Goal: Transaction & Acquisition: Purchase product/service

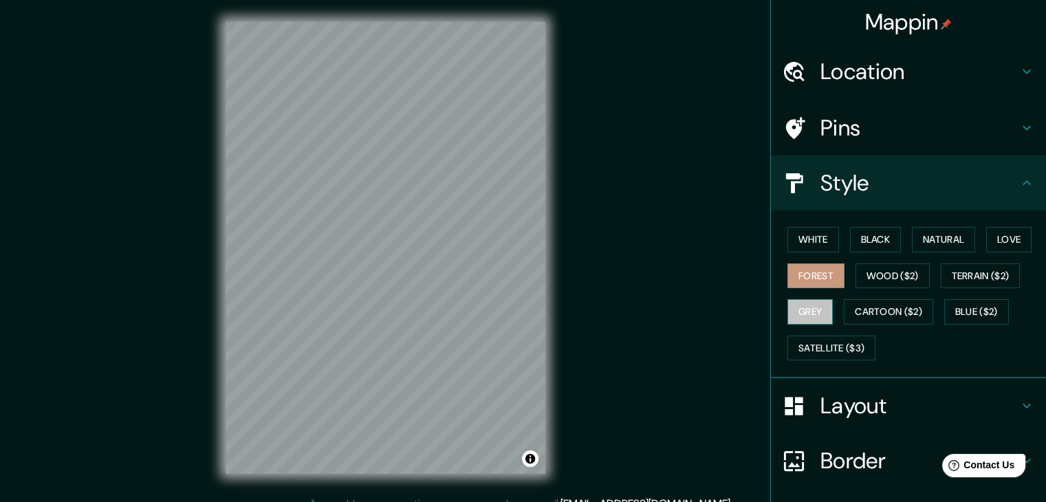
click at [821, 310] on button "Grey" at bounding box center [810, 311] width 45 height 25
click at [860, 315] on button "Cartoon ($2)" at bounding box center [888, 311] width 89 height 25
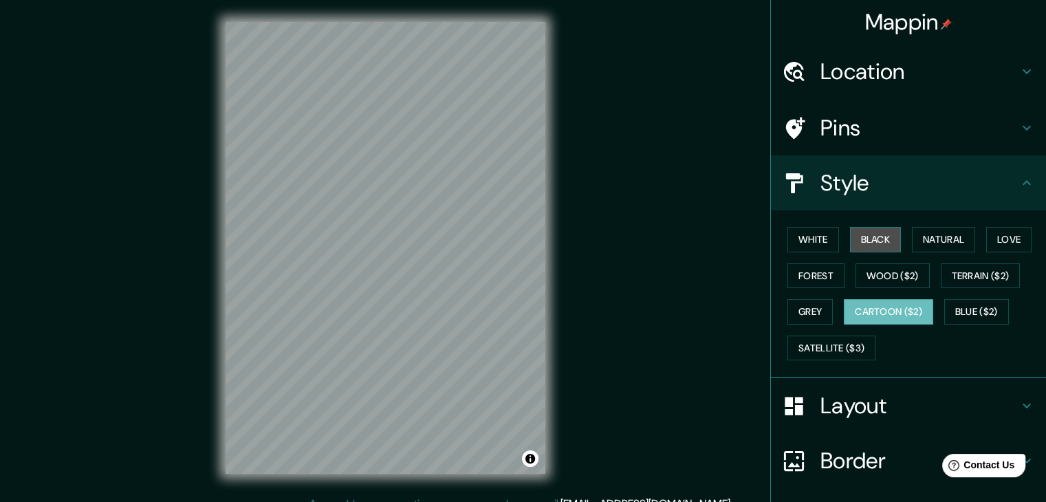
click at [852, 230] on button "Black" at bounding box center [876, 239] width 52 height 25
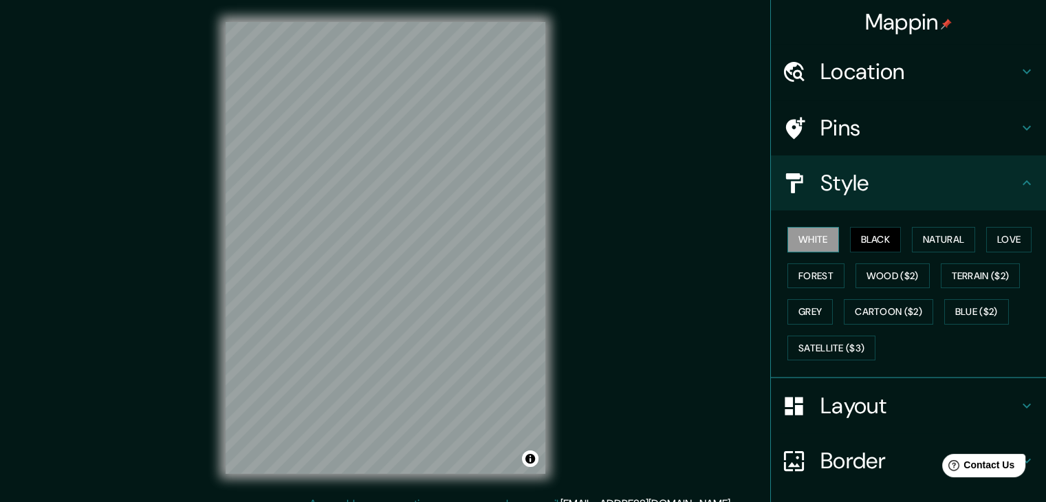
click at [804, 236] on button "White" at bounding box center [814, 239] width 52 height 25
click at [921, 230] on button "Natural" at bounding box center [943, 239] width 63 height 25
click at [805, 237] on button "White" at bounding box center [814, 239] width 52 height 25
click at [938, 242] on button "Natural" at bounding box center [943, 239] width 63 height 25
click at [565, 202] on div "© Mapbox © OpenStreetMap Improve this map" at bounding box center [386, 248] width 364 height 496
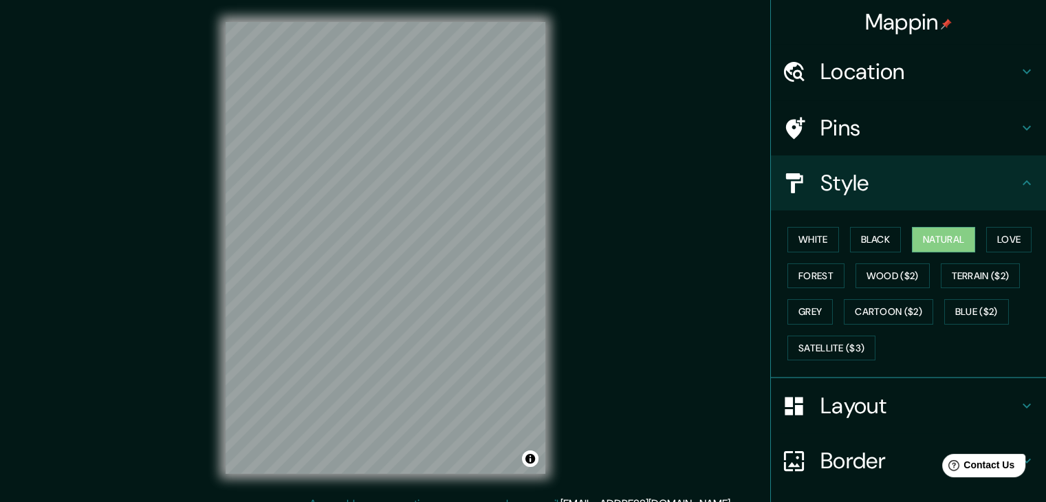
click at [940, 400] on h4 "Layout" at bounding box center [920, 406] width 198 height 28
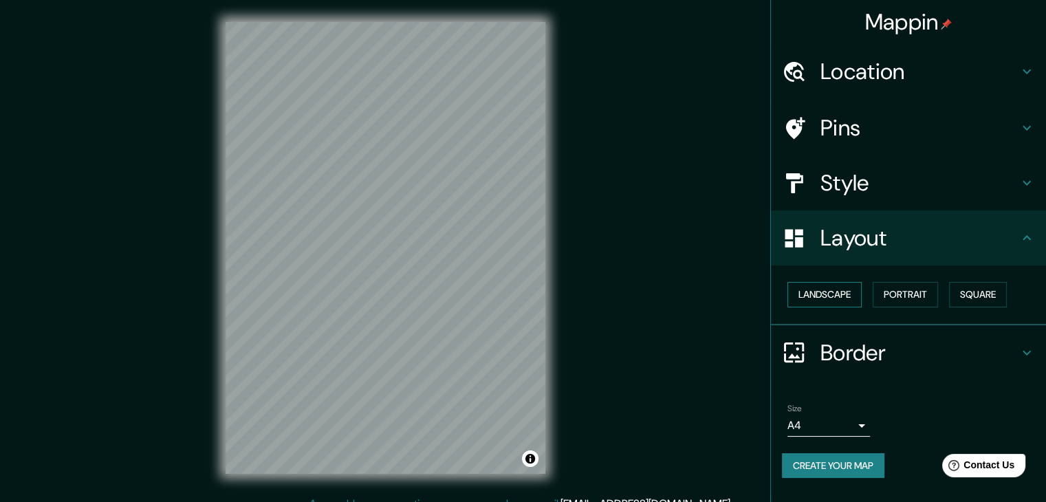
click at [823, 286] on button "Landscape" at bounding box center [825, 294] width 74 height 25
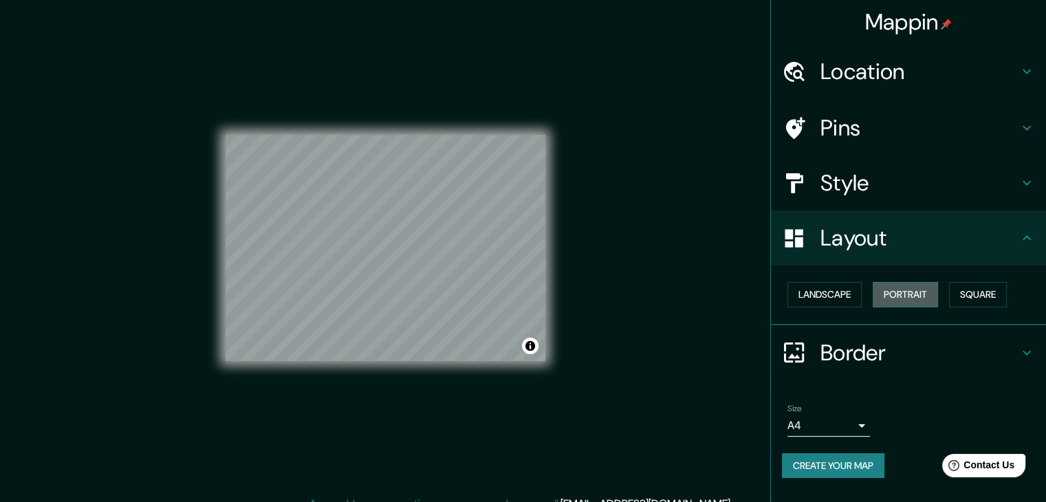
click at [916, 286] on button "Portrait" at bounding box center [905, 294] width 65 height 25
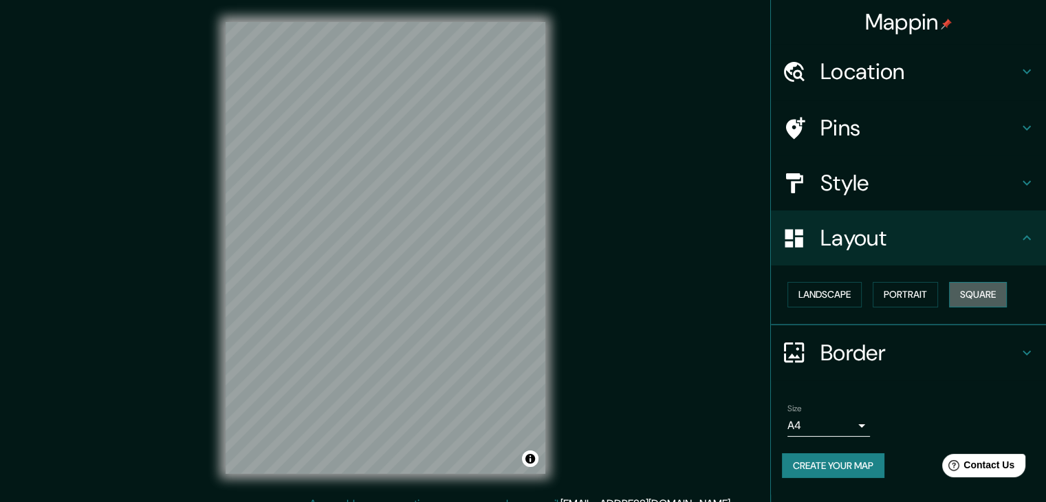
click at [996, 287] on button "Square" at bounding box center [978, 294] width 58 height 25
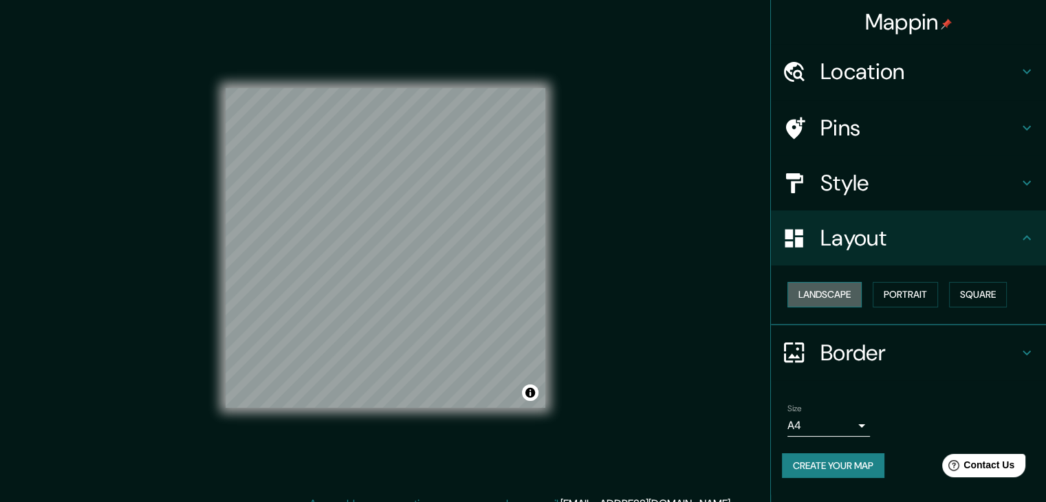
click at [843, 295] on button "Landscape" at bounding box center [825, 294] width 74 height 25
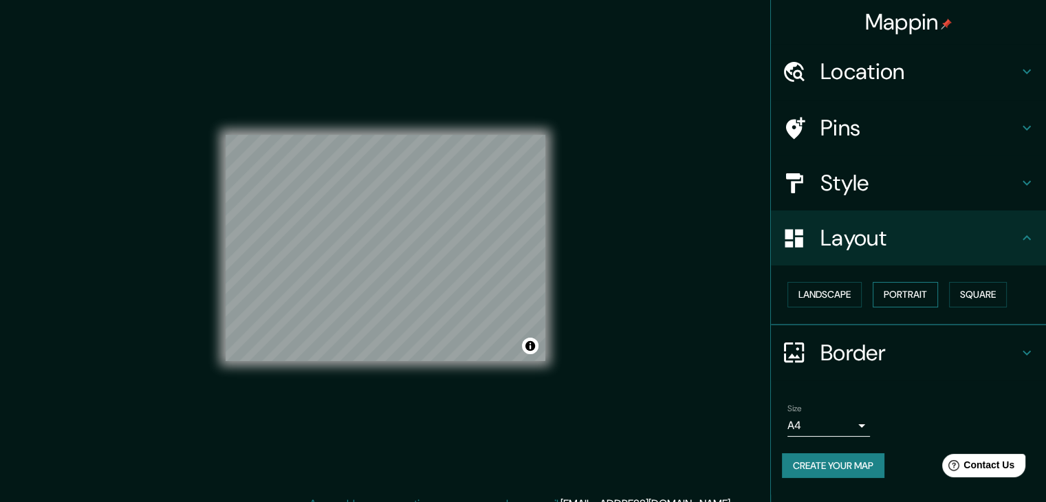
click at [901, 294] on button "Portrait" at bounding box center [905, 294] width 65 height 25
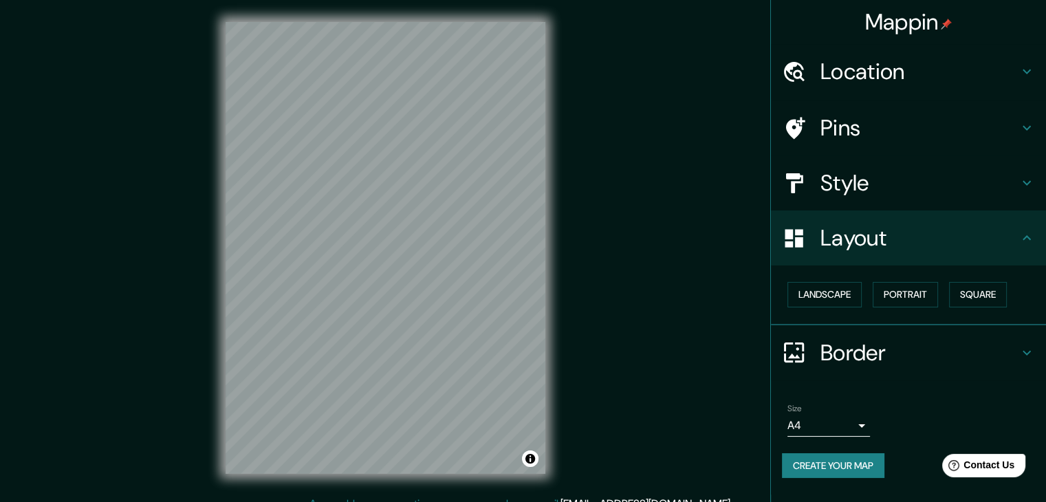
click at [1021, 294] on div "Landscape [GEOGRAPHIC_DATA]" at bounding box center [914, 295] width 264 height 36
click at [981, 295] on button "Square" at bounding box center [978, 294] width 58 height 25
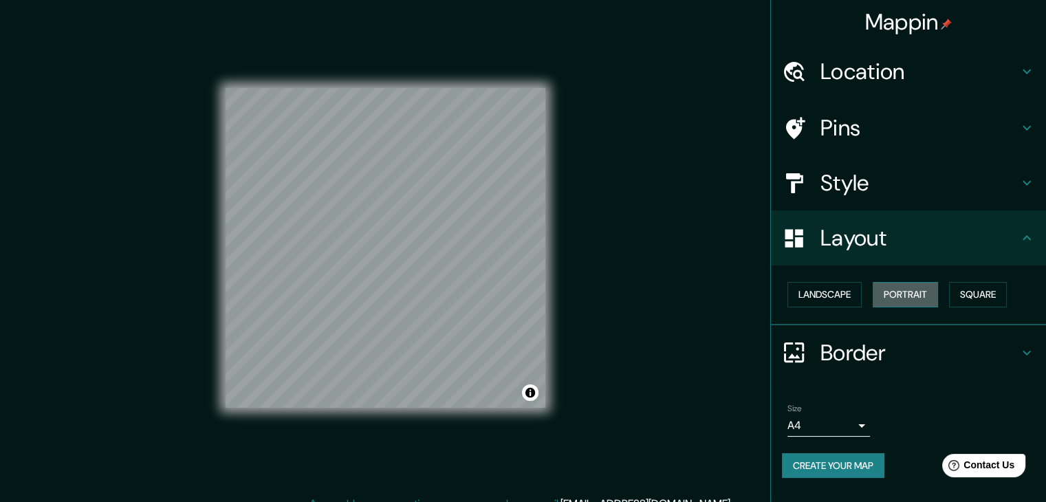
click at [912, 295] on button "Portrait" at bounding box center [905, 294] width 65 height 25
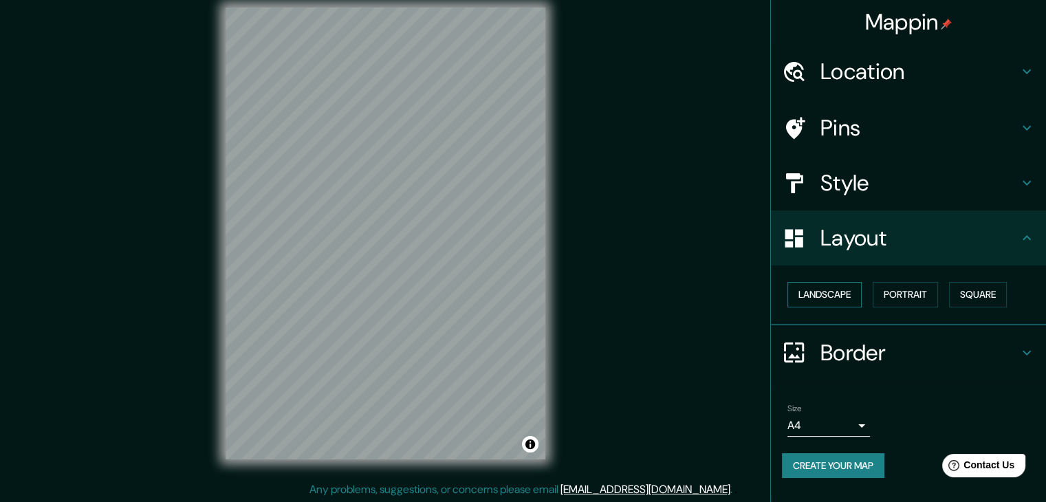
scroll to position [16, 0]
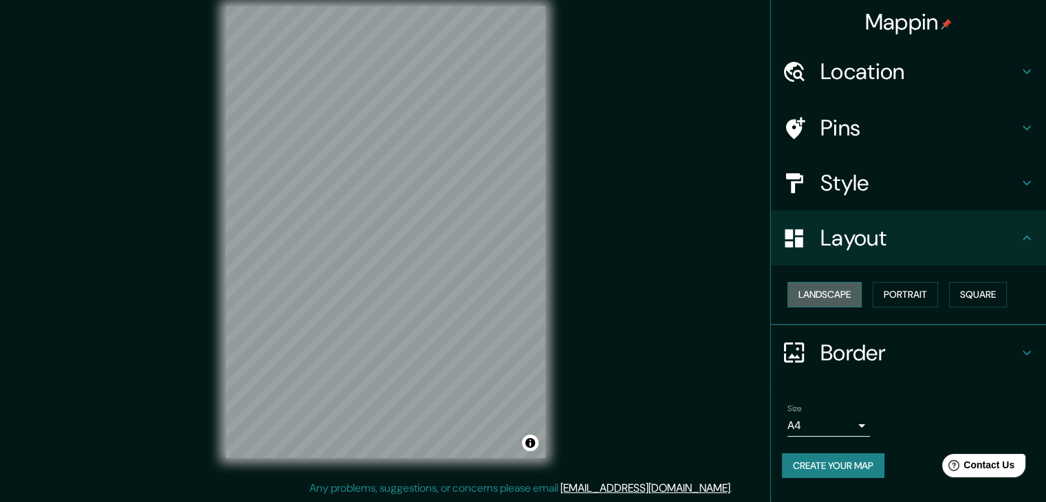
click at [826, 289] on button "Landscape" at bounding box center [825, 294] width 74 height 25
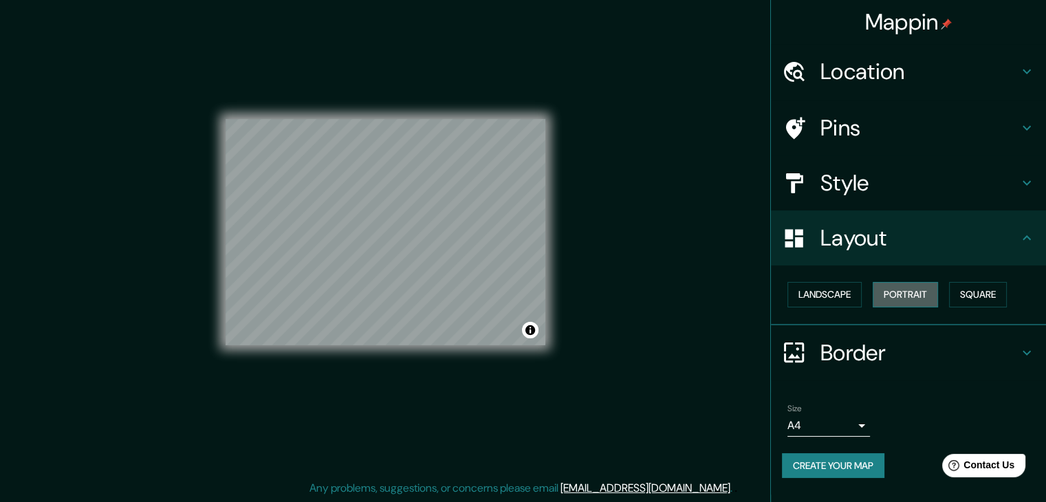
click at [908, 289] on button "Portrait" at bounding box center [905, 294] width 65 height 25
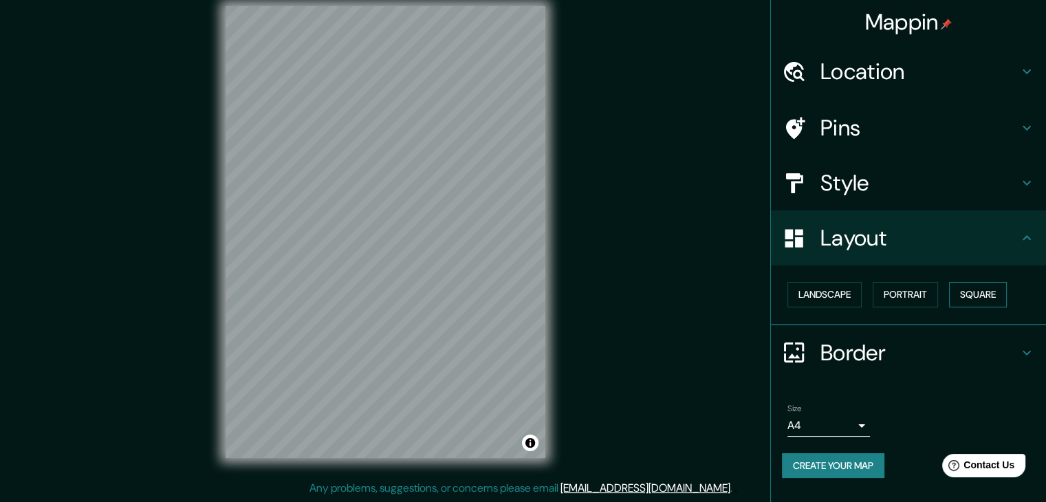
click at [968, 295] on button "Square" at bounding box center [978, 294] width 58 height 25
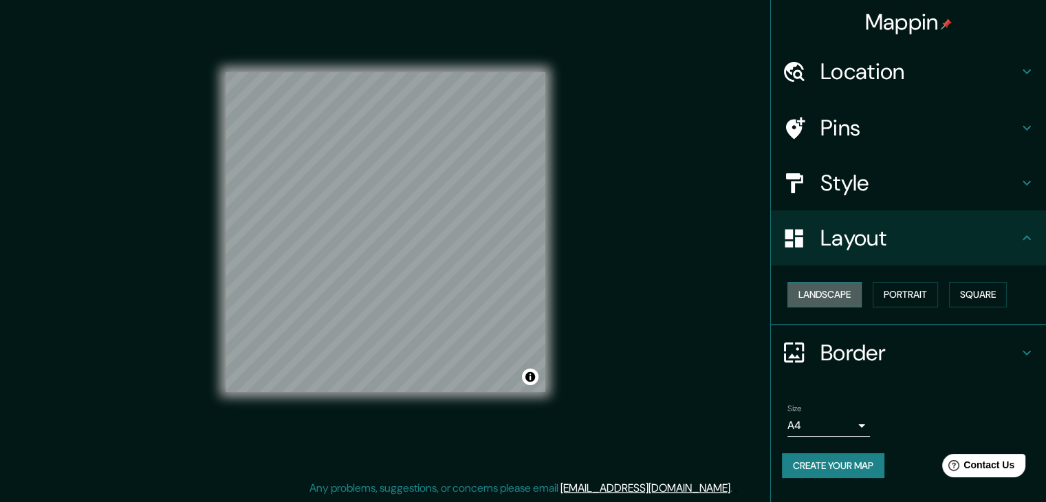
click at [812, 301] on button "Landscape" at bounding box center [825, 294] width 74 height 25
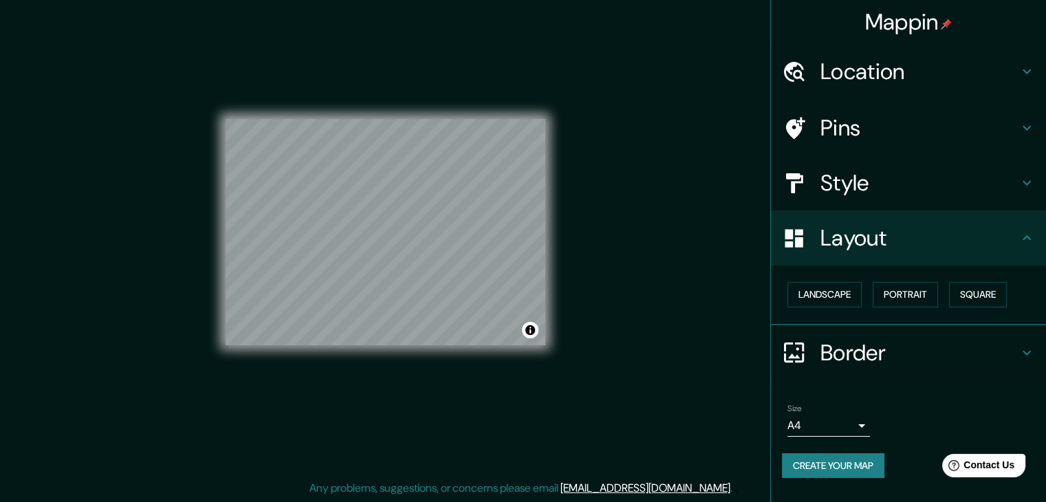
click at [834, 430] on body "Mappin Location [GEOGRAPHIC_DATA] Premio Real, [GEOGRAPHIC_DATA], [GEOGRAPHIC_D…" at bounding box center [523, 235] width 1046 height 502
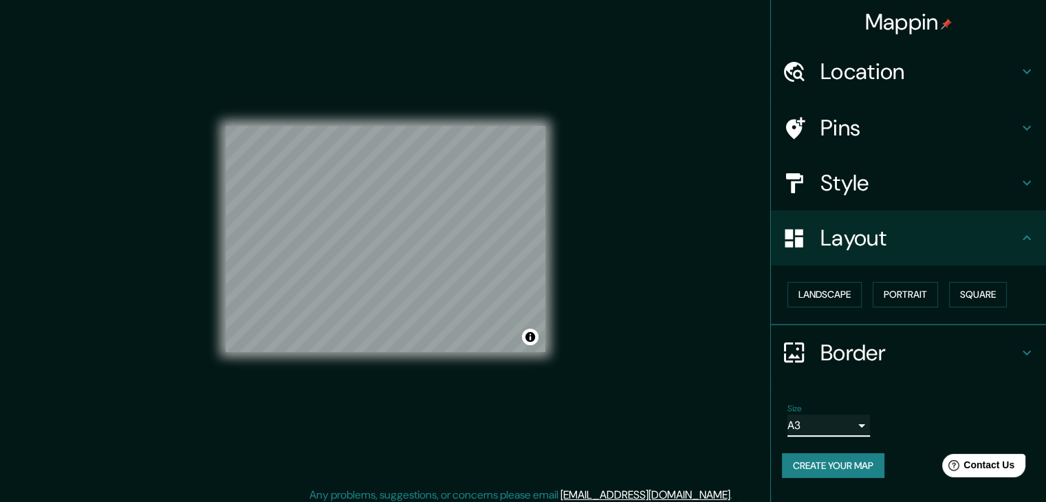
scroll to position [0, 0]
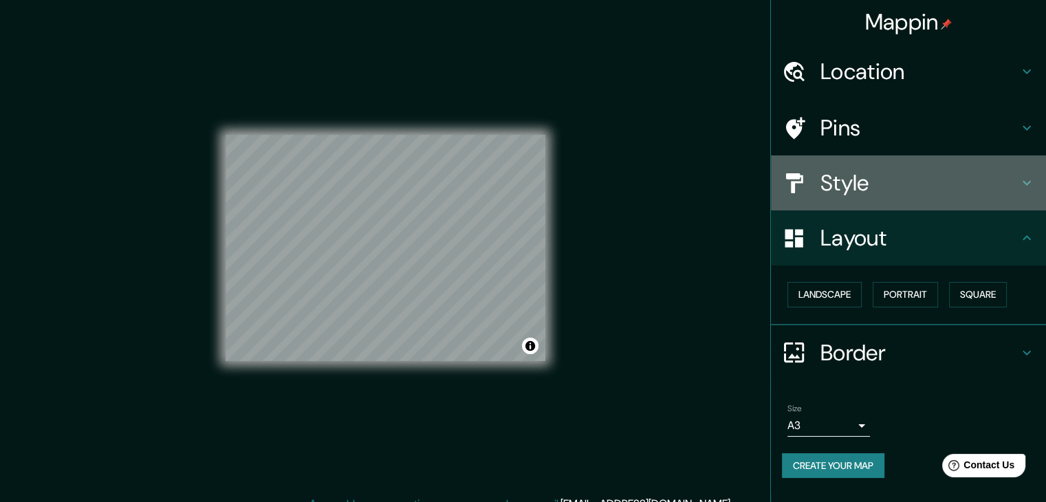
click at [836, 190] on h4 "Style" at bounding box center [920, 183] width 198 height 28
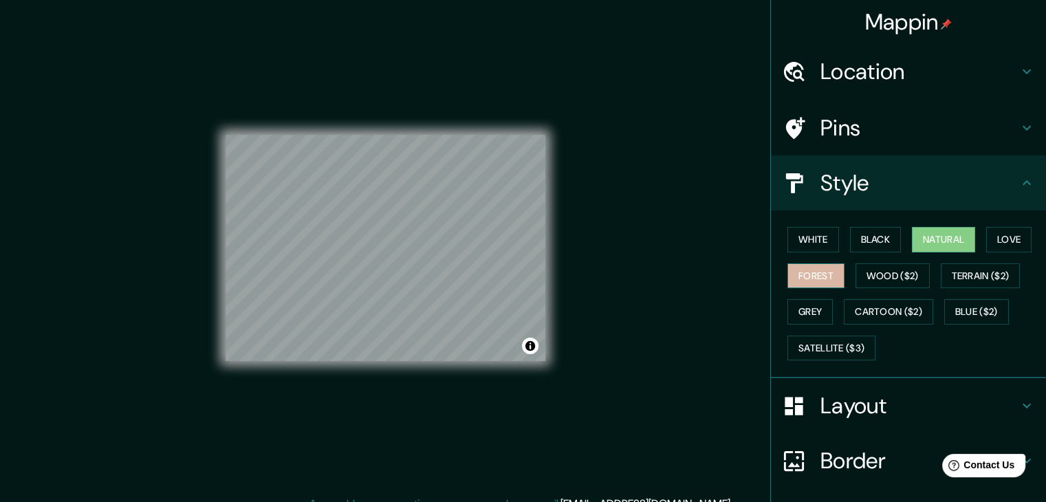
click at [795, 277] on button "Forest" at bounding box center [816, 276] width 57 height 25
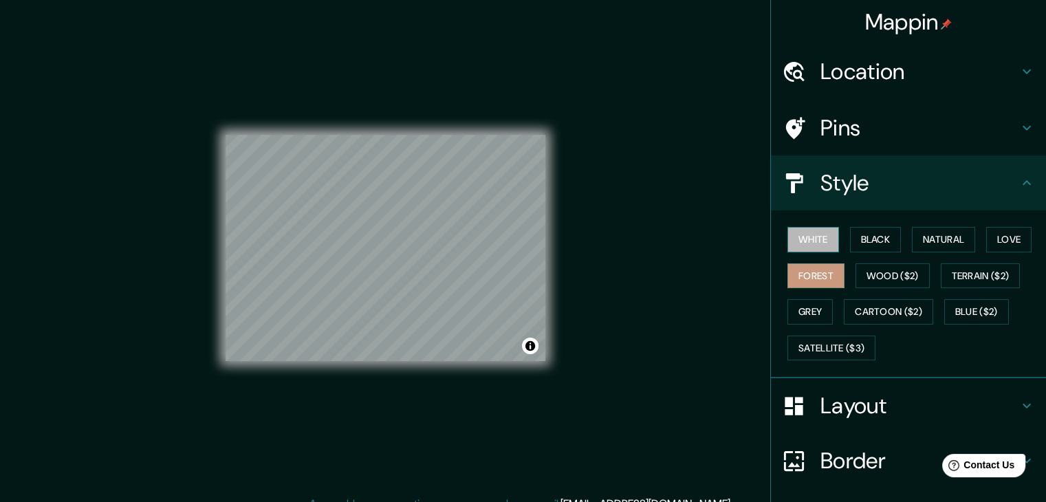
click at [810, 241] on button "White" at bounding box center [814, 239] width 52 height 25
click at [931, 234] on button "Natural" at bounding box center [943, 239] width 63 height 25
click at [801, 235] on button "White" at bounding box center [814, 239] width 52 height 25
click at [794, 283] on button "Forest" at bounding box center [816, 276] width 57 height 25
click at [606, 323] on div "Mappin Location [GEOGRAPHIC_DATA] Premio Real, [GEOGRAPHIC_DATA], [GEOGRAPHIC_D…" at bounding box center [523, 259] width 1046 height 518
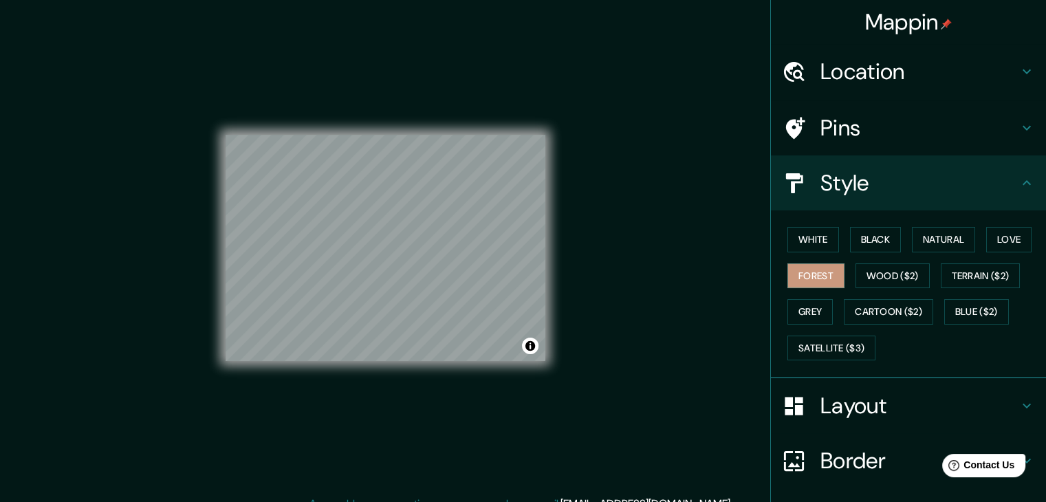
click at [633, 300] on div "Mappin Location [GEOGRAPHIC_DATA] Premio Real, [GEOGRAPHIC_DATA], [GEOGRAPHIC_D…" at bounding box center [523, 259] width 1046 height 518
click at [804, 235] on button "White" at bounding box center [814, 239] width 52 height 25
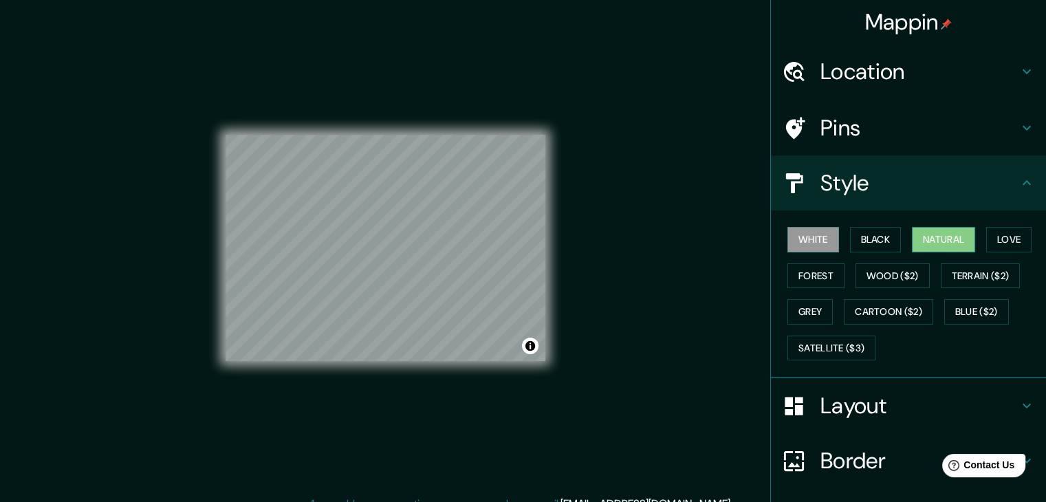
click at [941, 241] on button "Natural" at bounding box center [943, 239] width 63 height 25
click at [802, 309] on button "Grey" at bounding box center [810, 311] width 45 height 25
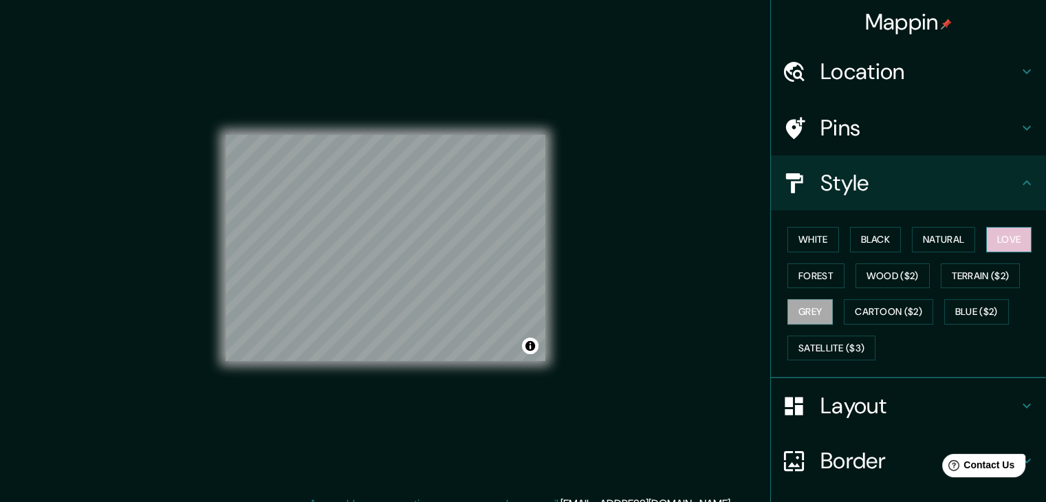
click at [991, 239] on button "Love" at bounding box center [1009, 239] width 45 height 25
click at [788, 276] on button "Forest" at bounding box center [816, 276] width 57 height 25
click at [1013, 243] on button "Love" at bounding box center [1009, 239] width 45 height 25
click at [572, 299] on div "Mappin Location [GEOGRAPHIC_DATA] Premio Real, [GEOGRAPHIC_DATA], [GEOGRAPHIC_D…" at bounding box center [523, 259] width 1046 height 518
click at [817, 281] on button "Forest" at bounding box center [816, 276] width 57 height 25
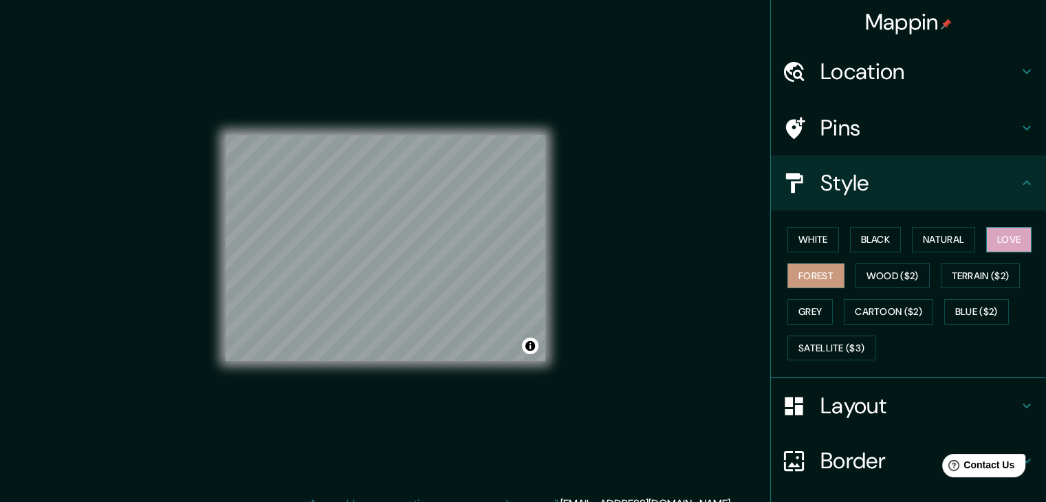
click at [993, 235] on button "Love" at bounding box center [1009, 239] width 45 height 25
click at [927, 237] on button "Natural" at bounding box center [943, 239] width 63 height 25
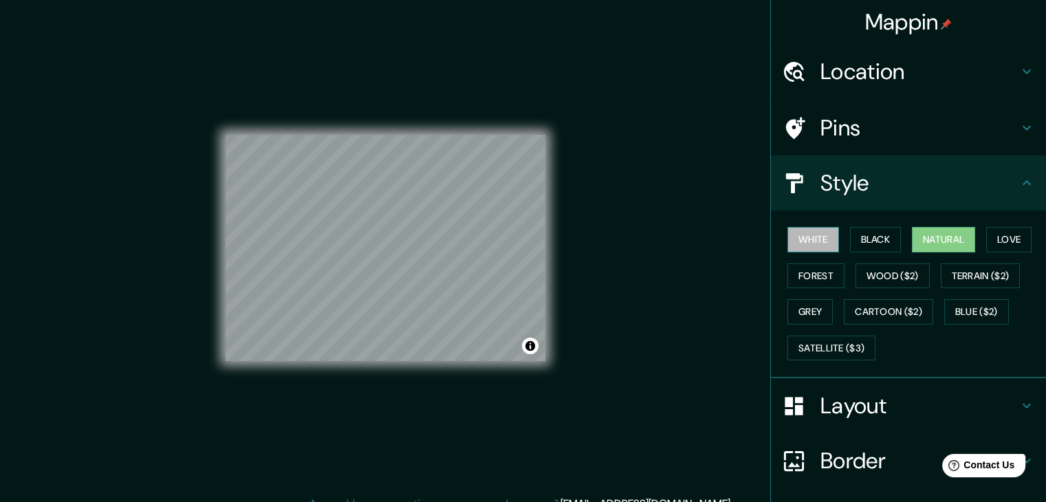
click at [807, 243] on button "White" at bounding box center [814, 239] width 52 height 25
click at [798, 308] on button "Grey" at bounding box center [810, 311] width 45 height 25
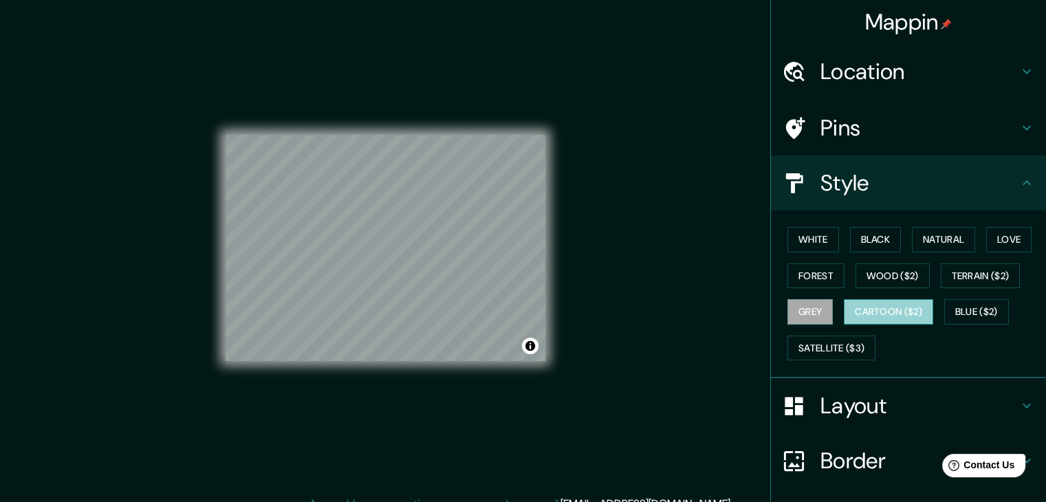
click at [883, 305] on button "Cartoon ($2)" at bounding box center [888, 311] width 89 height 25
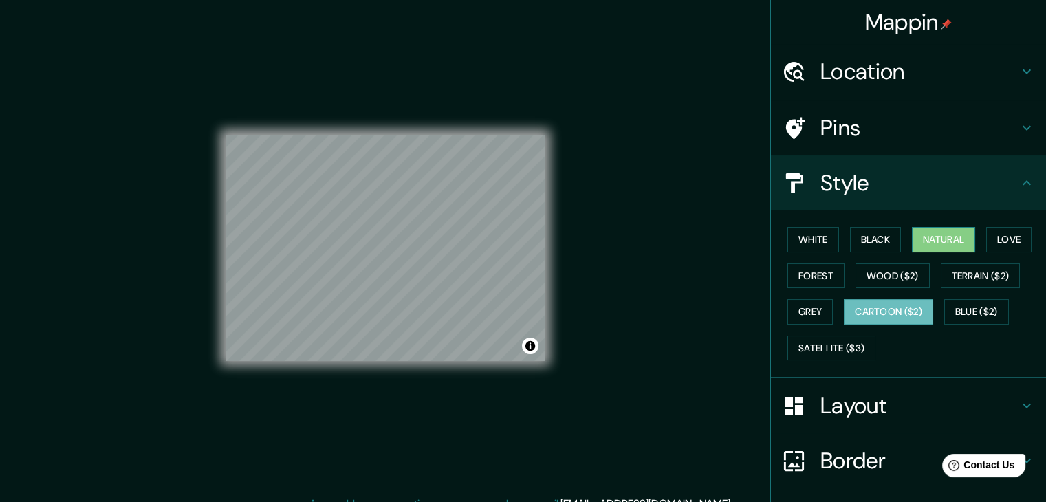
click at [920, 239] on button "Natural" at bounding box center [943, 239] width 63 height 25
click at [863, 242] on button "Black" at bounding box center [876, 239] width 52 height 25
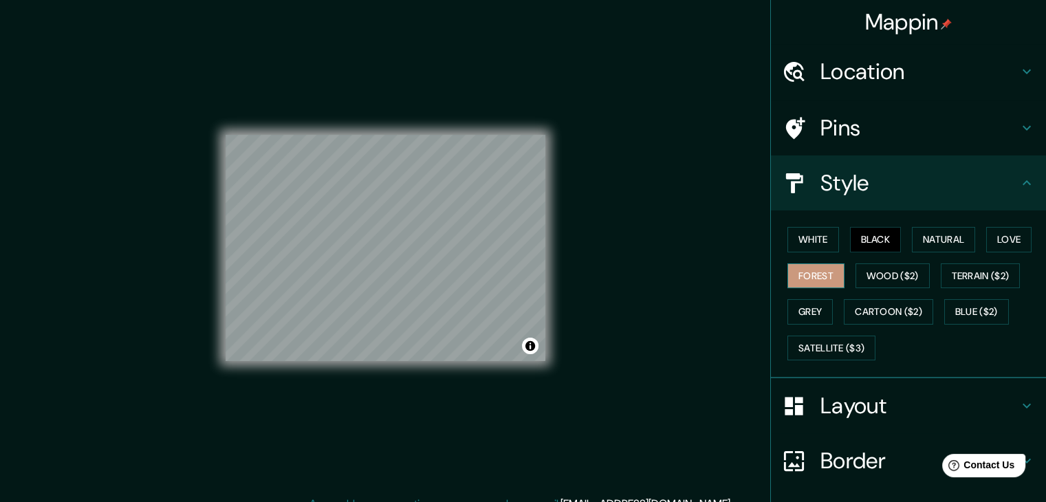
click at [815, 276] on button "Forest" at bounding box center [816, 276] width 57 height 25
click at [987, 234] on button "Love" at bounding box center [1009, 239] width 45 height 25
click at [793, 272] on button "Forest" at bounding box center [816, 276] width 57 height 25
click at [1000, 240] on button "Love" at bounding box center [1009, 239] width 45 height 25
click at [795, 274] on button "Forest" at bounding box center [816, 276] width 57 height 25
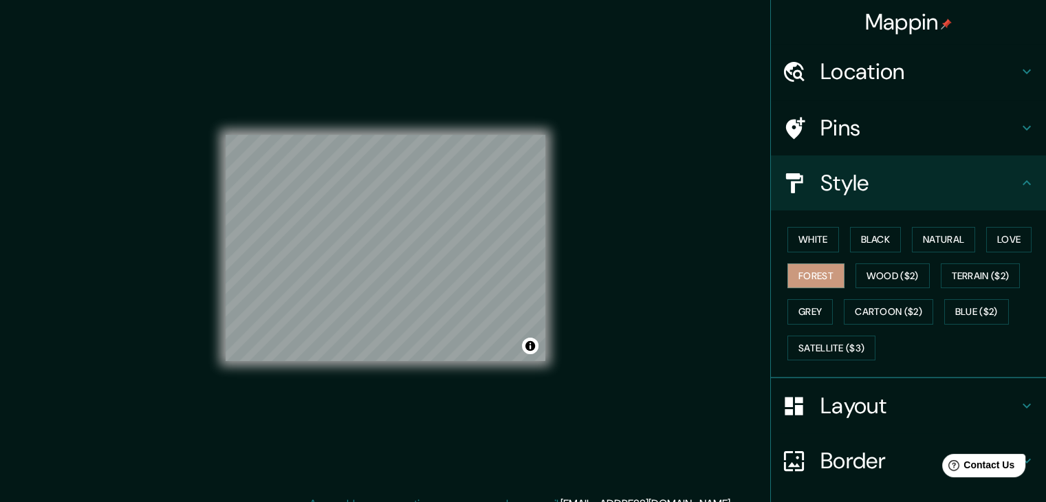
click at [655, 296] on div "Mappin Location [GEOGRAPHIC_DATA] Premio Real, [GEOGRAPHIC_DATA], [GEOGRAPHIC_D…" at bounding box center [523, 259] width 1046 height 518
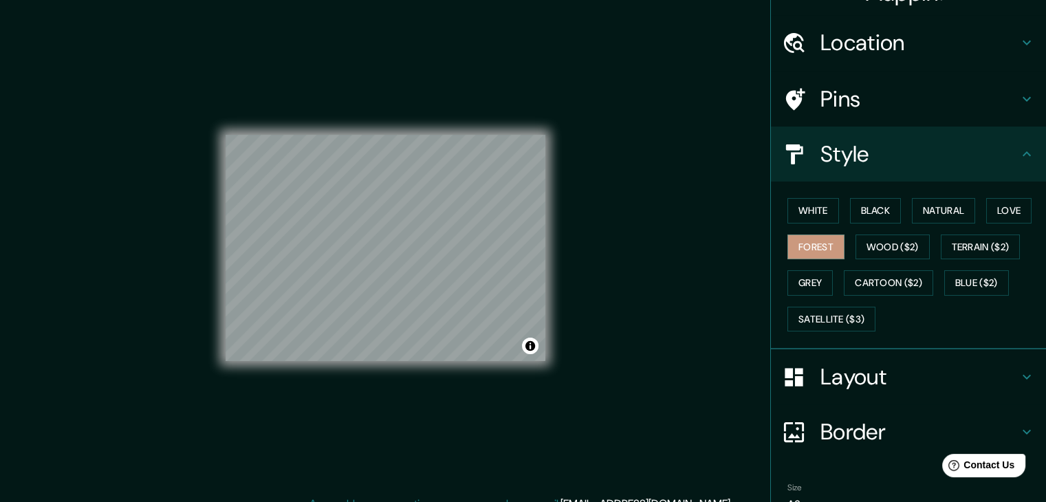
scroll to position [99, 0]
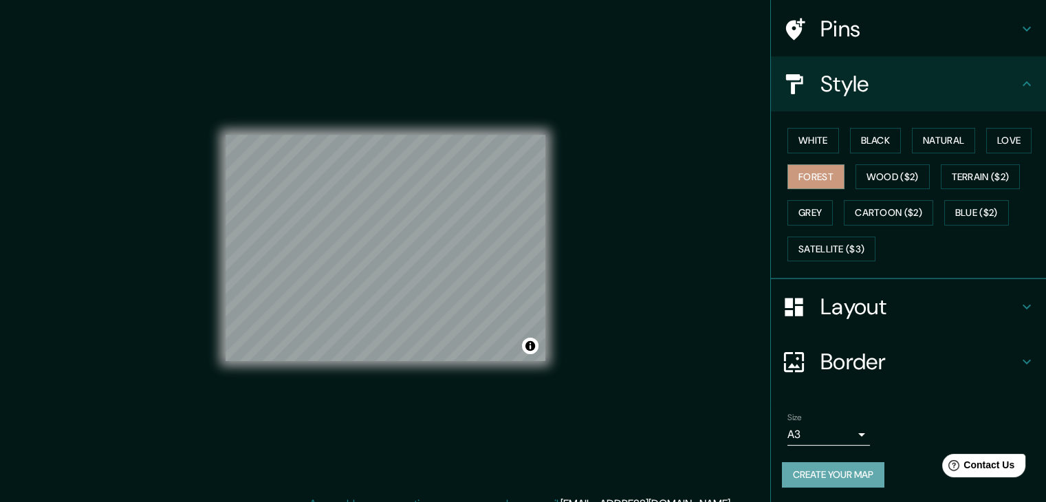
click at [848, 470] on button "Create your map" at bounding box center [833, 474] width 103 height 25
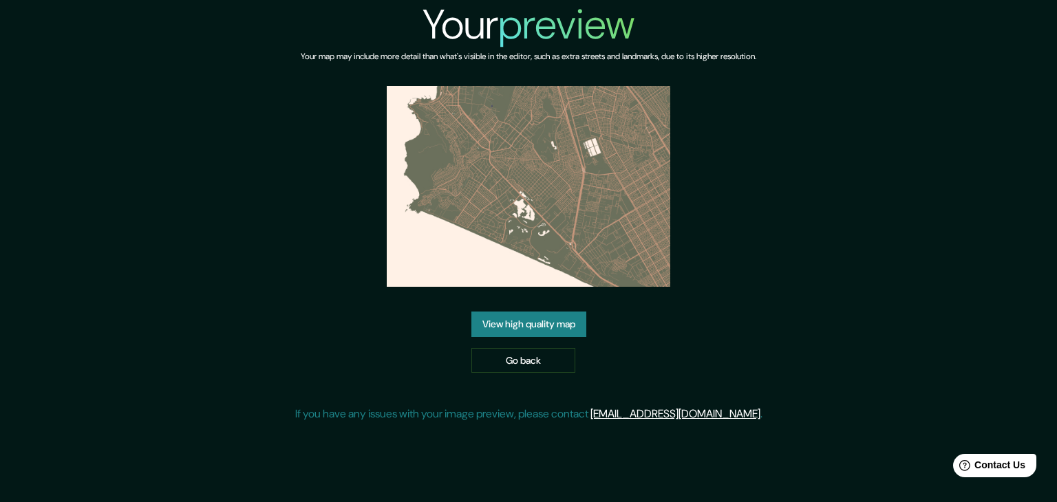
click at [528, 325] on link "View high quality map" at bounding box center [528, 324] width 115 height 25
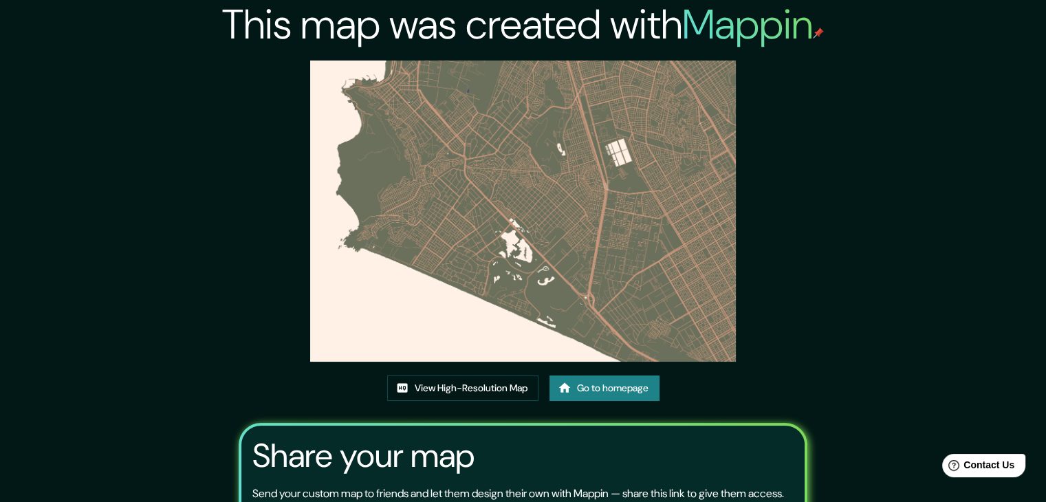
click at [481, 200] on img at bounding box center [523, 211] width 426 height 301
click at [480, 200] on img at bounding box center [523, 211] width 426 height 301
click at [500, 232] on img at bounding box center [523, 211] width 426 height 301
click at [519, 385] on link "View High-Resolution Map" at bounding box center [462, 388] width 151 height 25
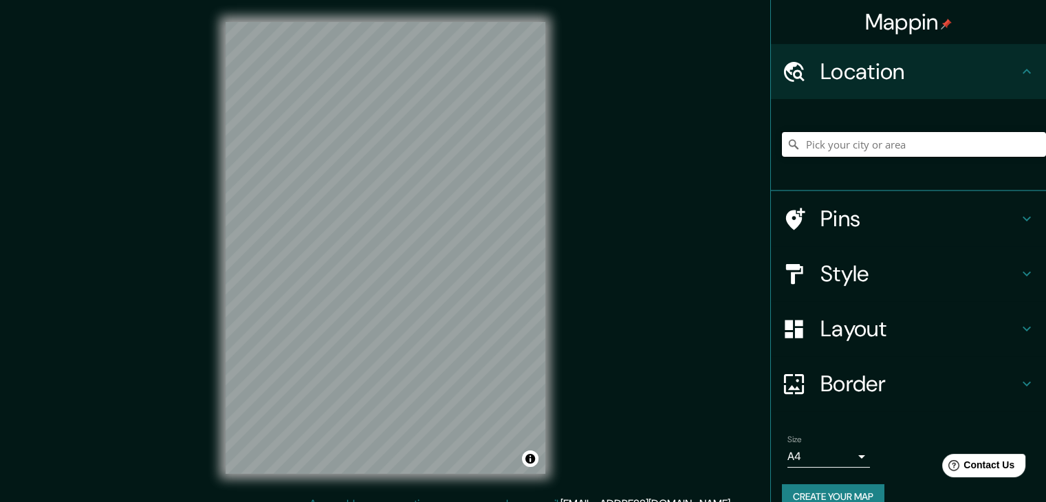
click at [842, 147] on input "Pick your city or area" at bounding box center [914, 144] width 264 height 25
click at [1018, 147] on input "Pick your city or area" at bounding box center [914, 144] width 264 height 25
type input "[GEOGRAPHIC_DATA] Premio Real, [GEOGRAPHIC_DATA], [GEOGRAPHIC_DATA], [GEOGRAPHI…"
click at [812, 151] on input "[GEOGRAPHIC_DATA] Premio Real, [GEOGRAPHIC_DATA], [GEOGRAPHIC_DATA], [GEOGRAPHI…" at bounding box center [914, 144] width 264 height 25
click at [787, 147] on icon at bounding box center [794, 145] width 14 height 14
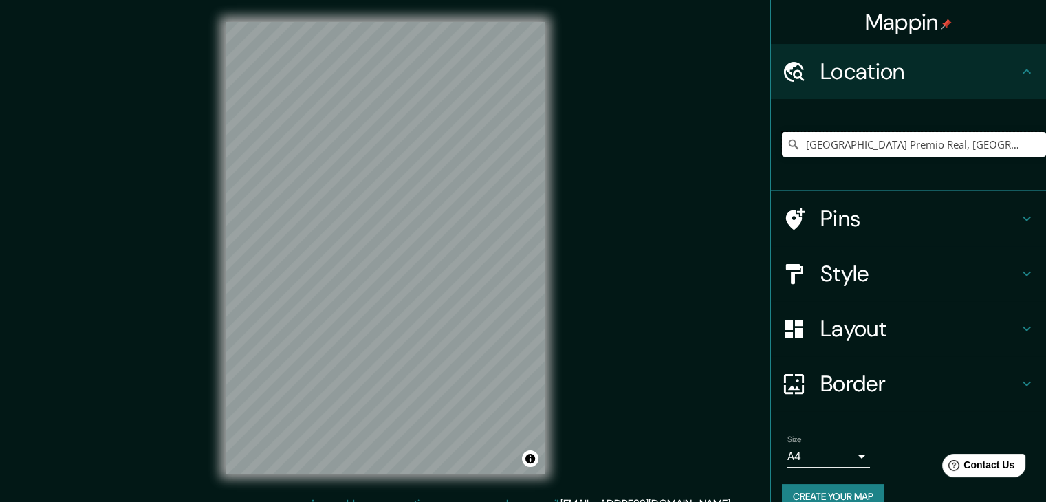
scroll to position [0, 97]
drag, startPoint x: 794, startPoint y: 149, endPoint x: 1056, endPoint y: 150, distance: 262.1
click at [1046, 150] on html "Mappin Location Avenida Alameda Premio Real, Chorrillos, Provincia de Lima, Per…" at bounding box center [523, 251] width 1046 height 502
click at [1022, 147] on input "[GEOGRAPHIC_DATA] Premio Real, [GEOGRAPHIC_DATA], [GEOGRAPHIC_DATA], [GEOGRAPHI…" at bounding box center [914, 144] width 264 height 25
click at [856, 149] on input "[GEOGRAPHIC_DATA] Premio Real, [GEOGRAPHIC_DATA], [GEOGRAPHIC_DATA], [GEOGRAPHI…" at bounding box center [914, 144] width 264 height 25
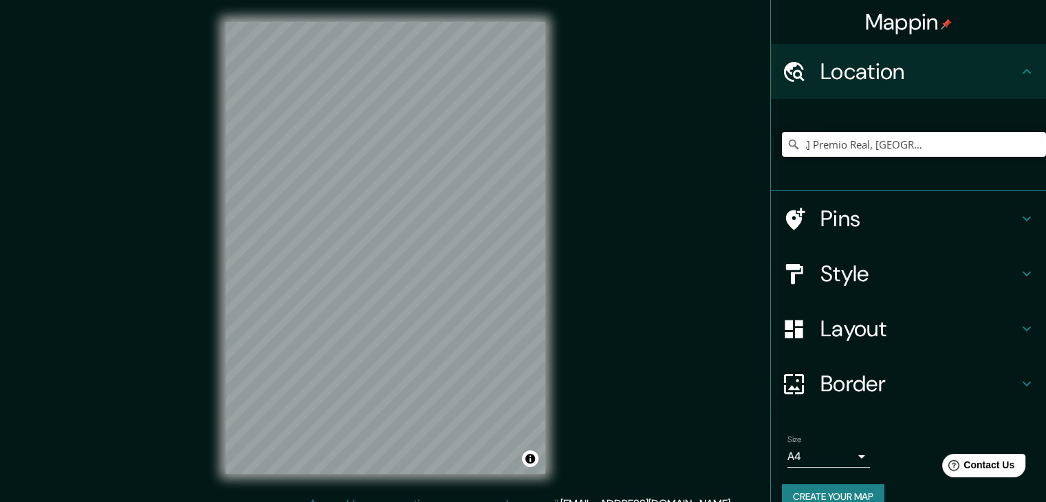
click at [856, 149] on input "[GEOGRAPHIC_DATA] Premio Real, [GEOGRAPHIC_DATA], [GEOGRAPHIC_DATA], [GEOGRAPHI…" at bounding box center [914, 144] width 264 height 25
type input "[GEOGRAPHIC_DATA] Premio Real, [GEOGRAPHIC_DATA], [GEOGRAPHIC_DATA], [GEOGRAPHI…"
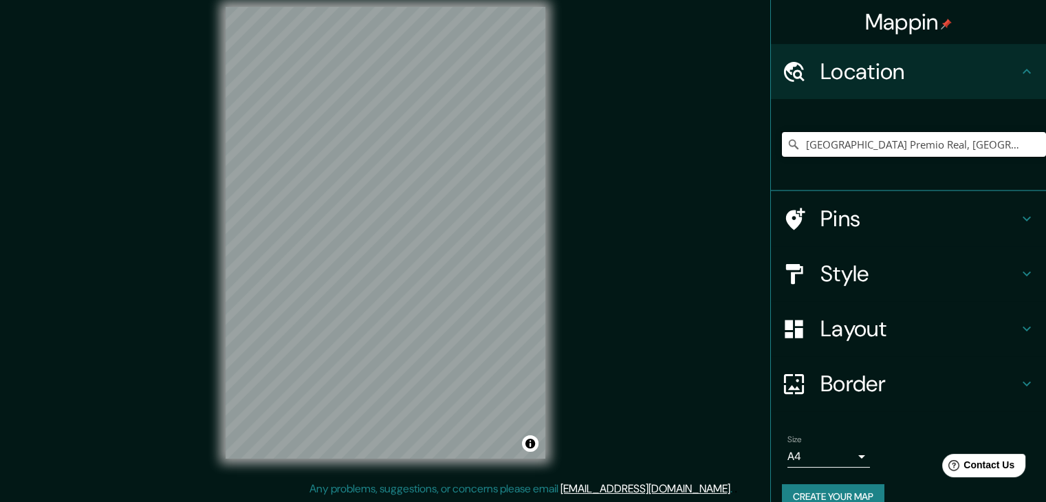
scroll to position [16, 0]
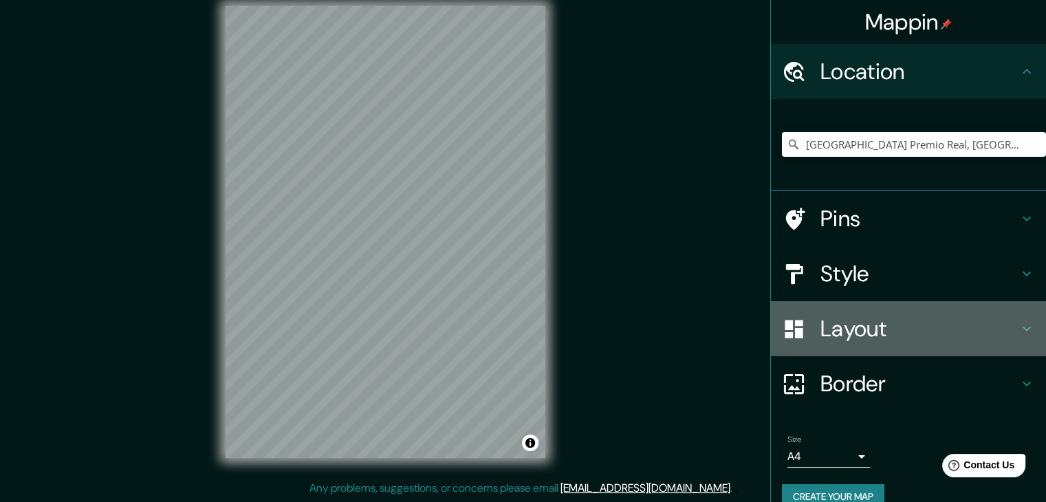
click at [868, 328] on h4 "Layout" at bounding box center [920, 329] width 198 height 28
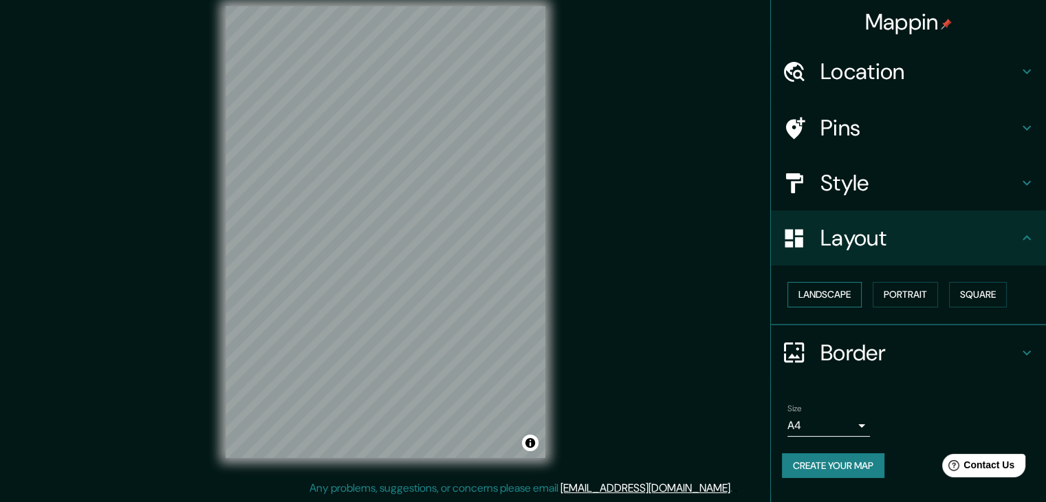
click at [837, 299] on button "Landscape" at bounding box center [825, 294] width 74 height 25
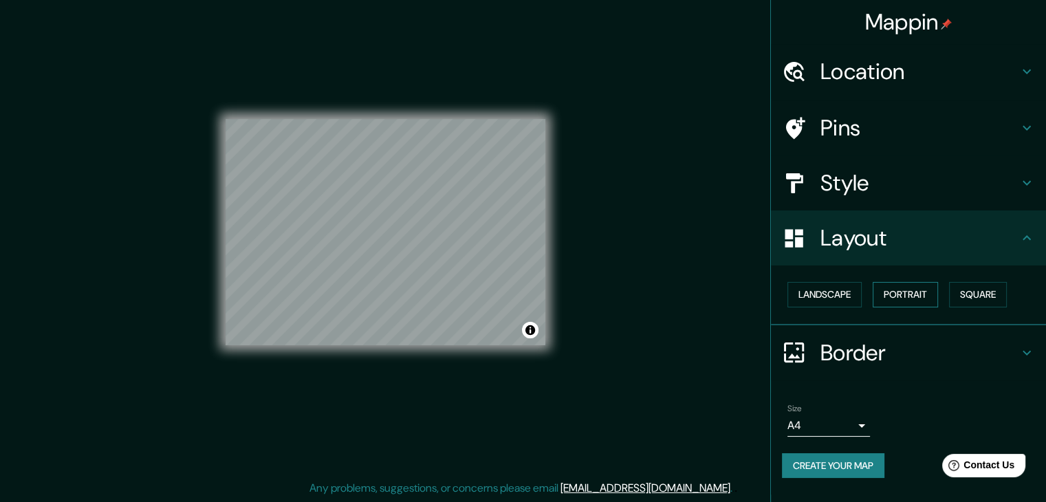
click at [927, 292] on button "Portrait" at bounding box center [905, 294] width 65 height 25
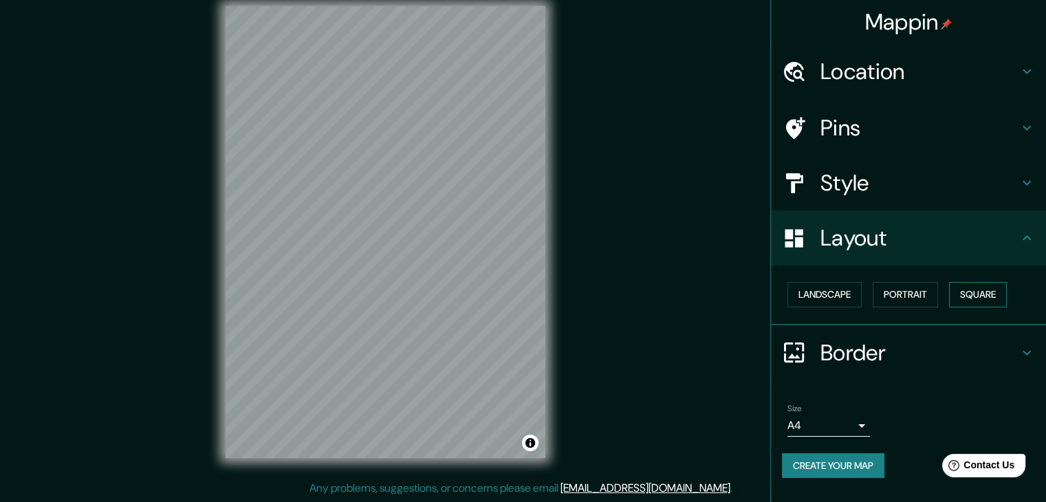
click at [964, 290] on button "Square" at bounding box center [978, 294] width 58 height 25
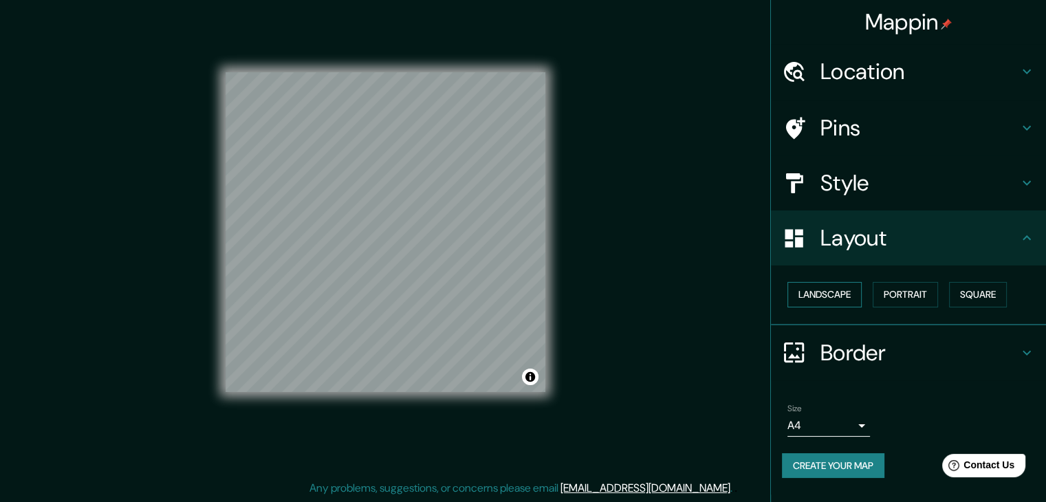
click at [804, 293] on button "Landscape" at bounding box center [825, 294] width 74 height 25
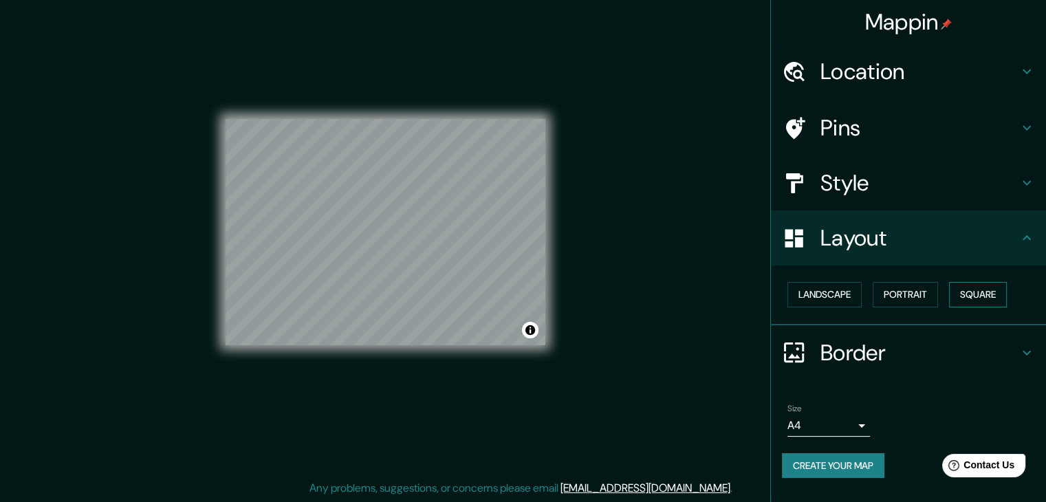
click at [978, 290] on button "Square" at bounding box center [978, 294] width 58 height 25
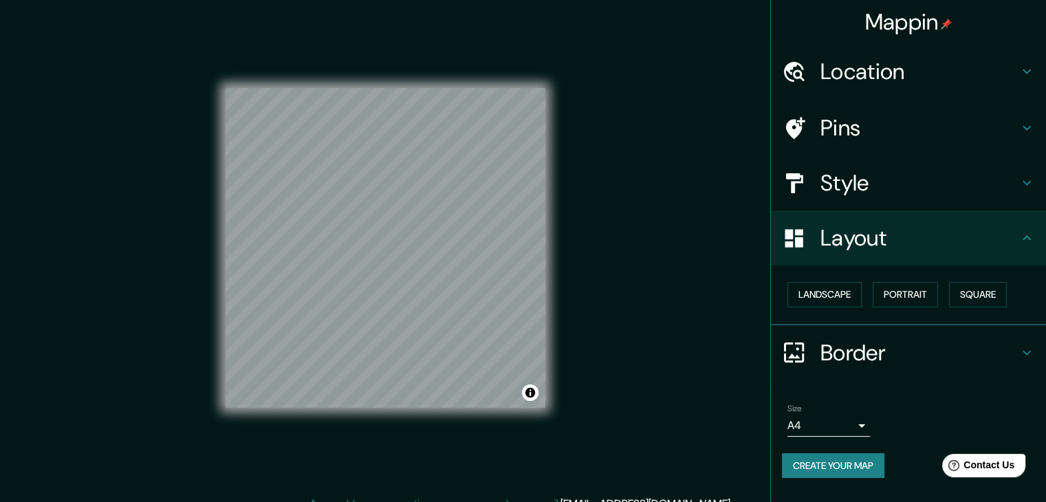
scroll to position [0, 0]
click at [852, 182] on h4 "Style" at bounding box center [920, 183] width 198 height 28
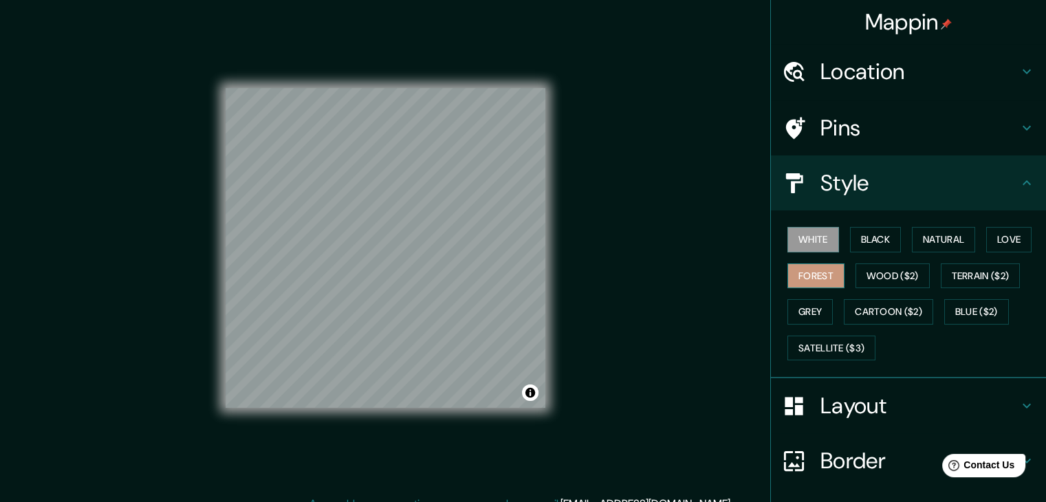
click at [809, 272] on button "Forest" at bounding box center [816, 276] width 57 height 25
click at [1013, 238] on button "Love" at bounding box center [1009, 239] width 45 height 25
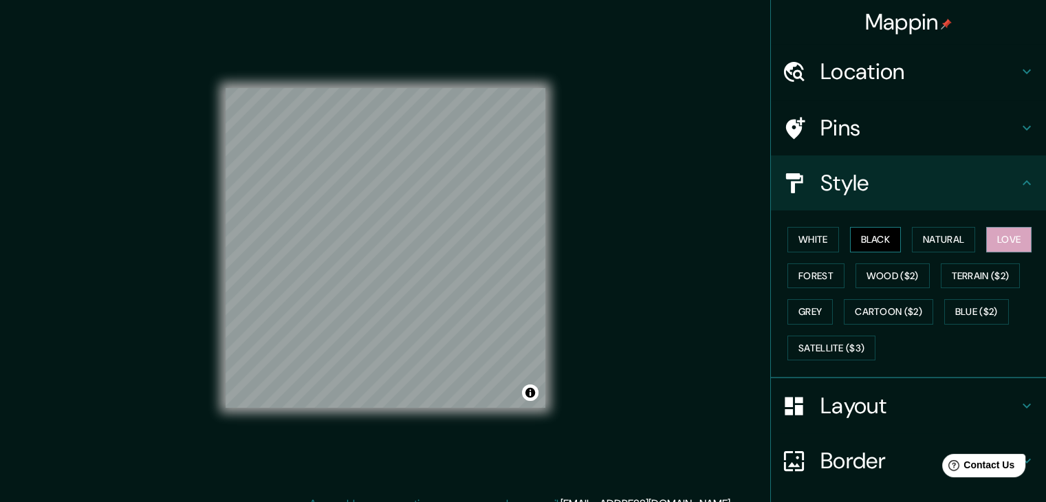
click at [870, 241] on button "Black" at bounding box center [876, 239] width 52 height 25
click at [797, 316] on button "Grey" at bounding box center [810, 311] width 45 height 25
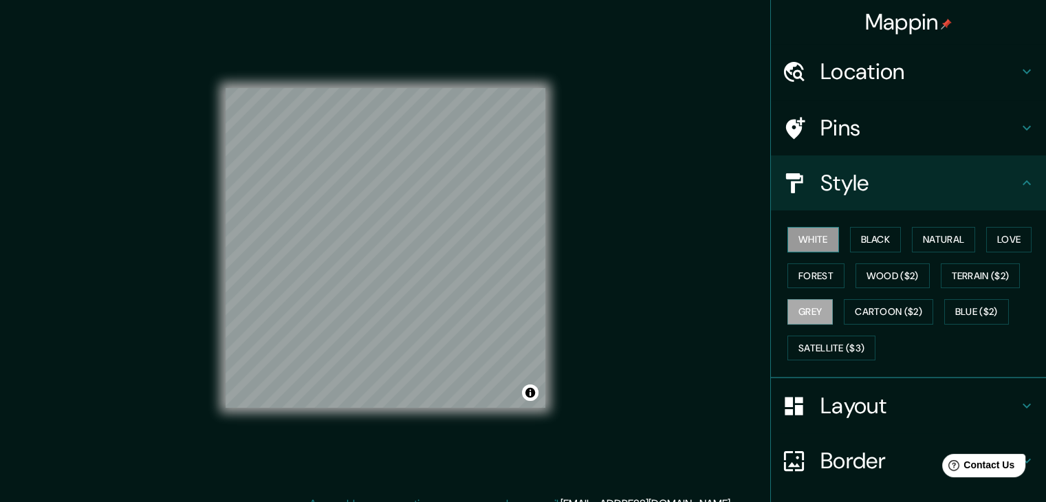
click at [814, 241] on button "White" at bounding box center [814, 239] width 52 height 25
click at [793, 272] on button "Forest" at bounding box center [816, 276] width 57 height 25
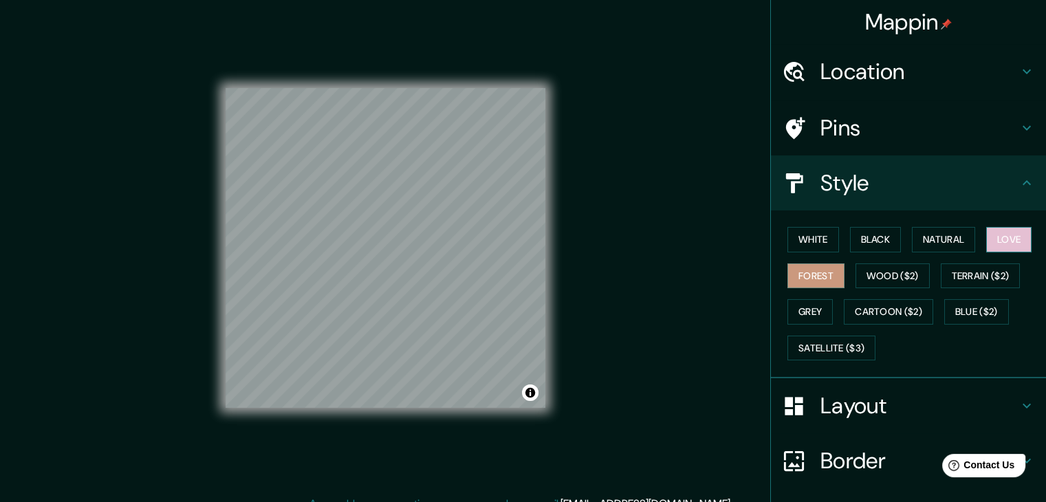
click at [991, 239] on button "Love" at bounding box center [1009, 239] width 45 height 25
click at [802, 284] on button "Forest" at bounding box center [816, 276] width 57 height 25
click at [987, 244] on button "Love" at bounding box center [1009, 239] width 45 height 25
click at [811, 275] on button "Forest" at bounding box center [816, 276] width 57 height 25
click at [815, 232] on button "White" at bounding box center [814, 239] width 52 height 25
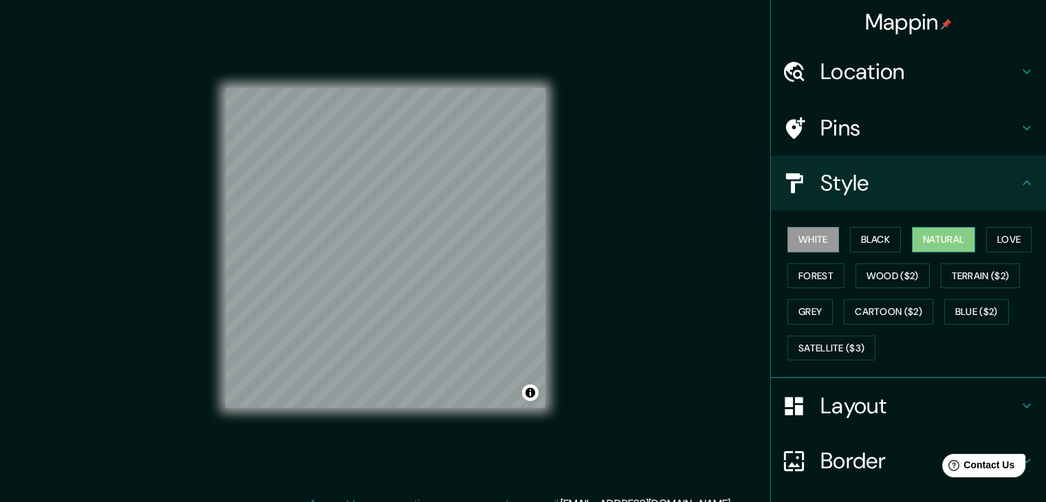
click at [938, 246] on button "Natural" at bounding box center [943, 239] width 63 height 25
click at [789, 277] on button "Forest" at bounding box center [816, 276] width 57 height 25
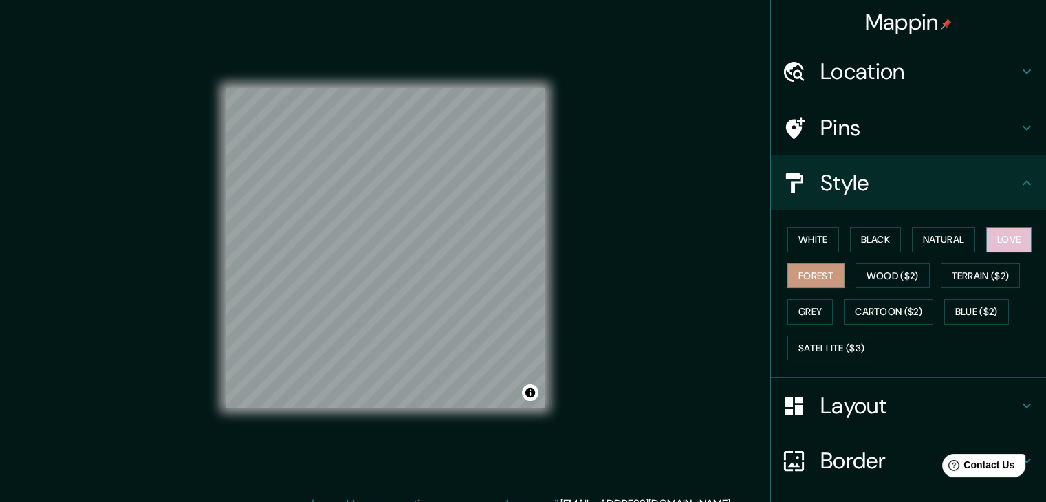
click at [1005, 244] on button "Love" at bounding box center [1009, 239] width 45 height 25
click at [817, 273] on button "Forest" at bounding box center [816, 276] width 57 height 25
click at [997, 245] on button "Love" at bounding box center [1009, 239] width 45 height 25
click at [821, 284] on button "Forest" at bounding box center [816, 276] width 57 height 25
click at [1001, 233] on button "Love" at bounding box center [1009, 239] width 45 height 25
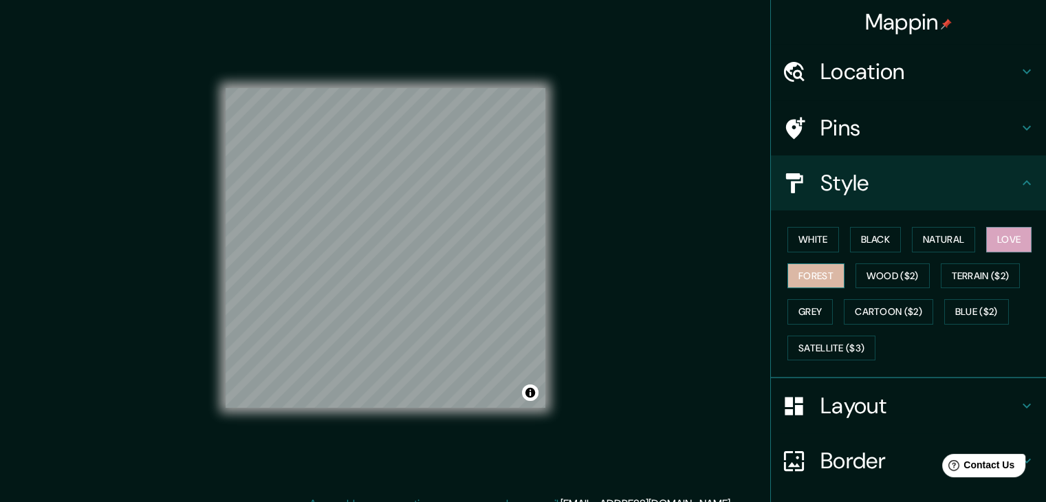
click at [788, 270] on button "Forest" at bounding box center [816, 276] width 57 height 25
click at [685, 301] on div "Mappin Location Avenida Alameda Premio Real, Chorrillos, Provincia de Lima, Per…" at bounding box center [523, 259] width 1046 height 518
click at [826, 240] on button "White" at bounding box center [814, 239] width 52 height 25
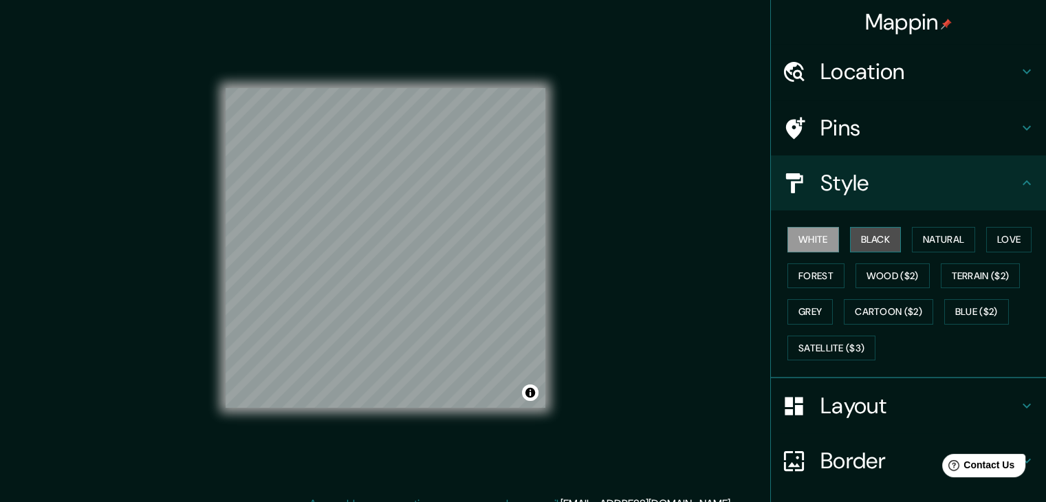
click at [885, 248] on button "Black" at bounding box center [876, 239] width 52 height 25
click at [1018, 235] on button "Love" at bounding box center [1009, 239] width 45 height 25
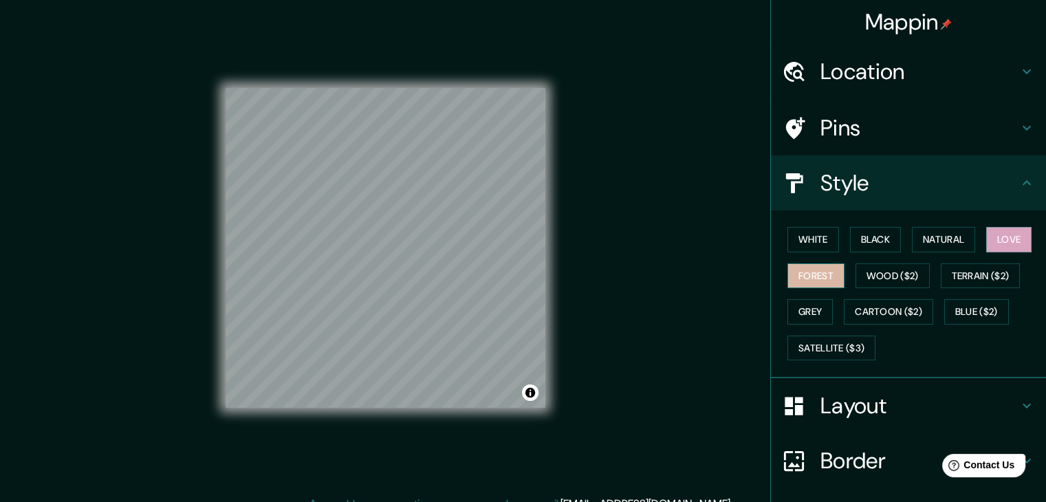
click at [804, 277] on button "Forest" at bounding box center [816, 276] width 57 height 25
